Goal: Task Accomplishment & Management: Use online tool/utility

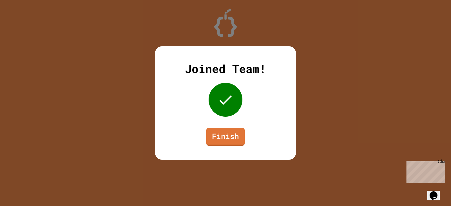
click at [210, 134] on link "Finish" at bounding box center [225, 137] width 38 height 18
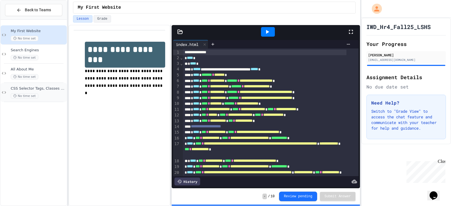
click at [38, 88] on span "CSS Selector Tags, Classes & IDs" at bounding box center [38, 88] width 55 height 5
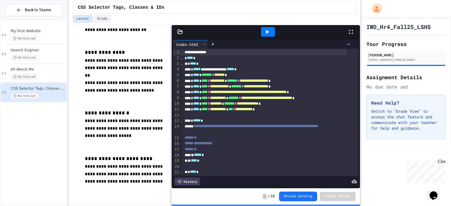
click at [180, 28] on div at bounding box center [266, 32] width 188 height 14
click at [181, 32] on icon at bounding box center [180, 32] width 6 height 6
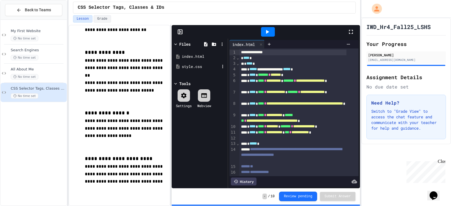
click at [197, 67] on div "style.css" at bounding box center [201, 67] width 38 height 6
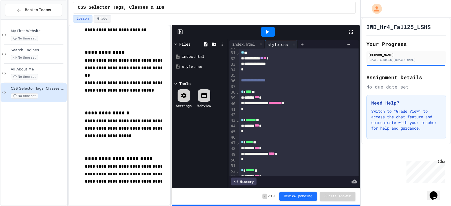
scroll to position [250, 0]
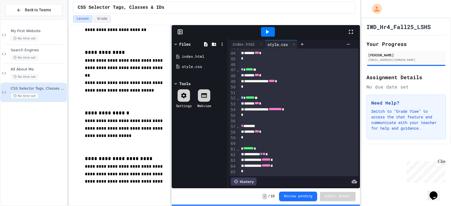
click at [140, 125] on p "**********" at bounding box center [125, 128] width 80 height 22
click at [263, 34] on div at bounding box center [268, 32] width 14 height 10
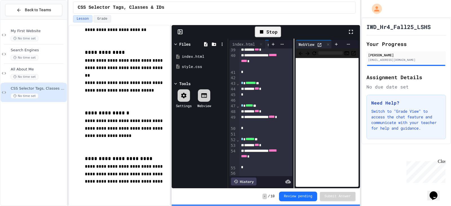
scroll to position [295, 0]
